Goal: Check status: Check status

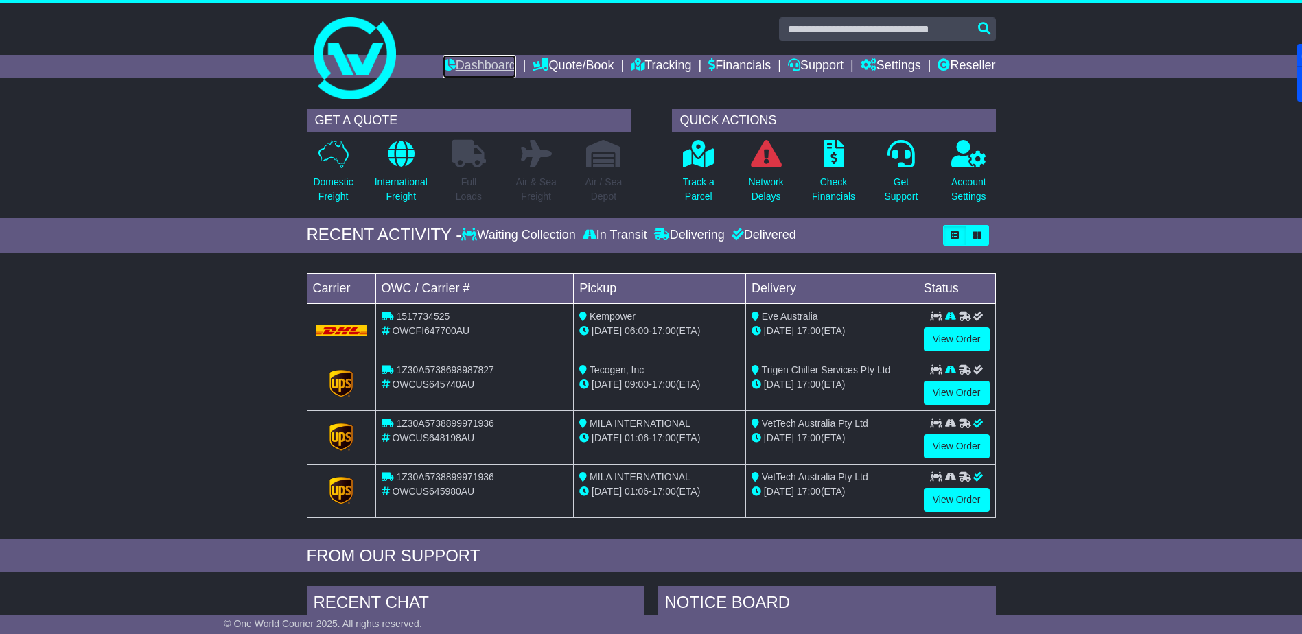
click at [450, 65] on link "Dashboard" at bounding box center [479, 66] width 73 height 23
